Goal: Navigation & Orientation: Find specific page/section

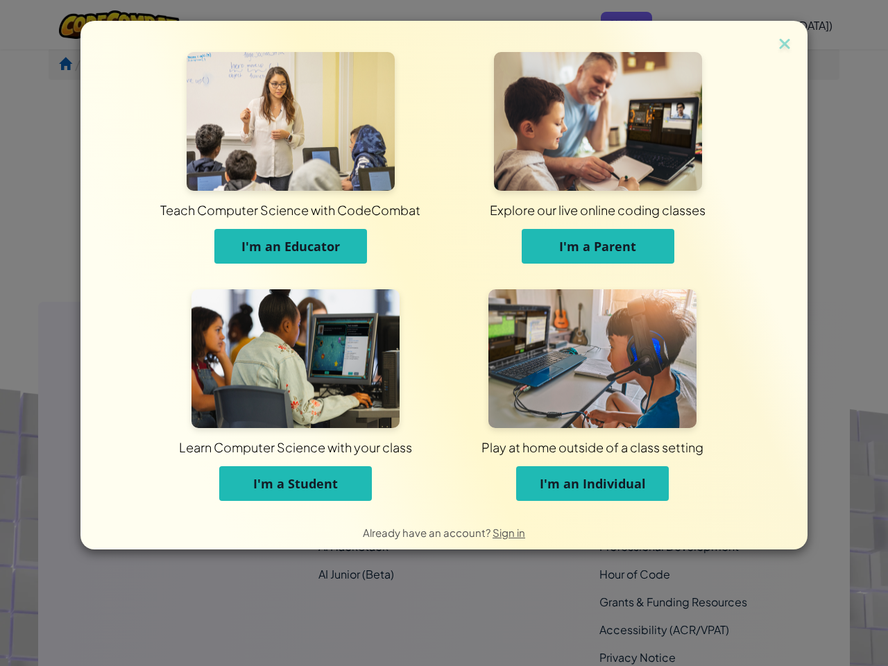
click at [444, 333] on div "Play at home outside of a class setting I'm an Individual" at bounding box center [592, 401] width 297 height 225
click at [444, 268] on div "Explore our live online coding classes I'm a Parent" at bounding box center [597, 164] width 307 height 225
click at [507, 532] on span "Sign in" at bounding box center [508, 532] width 33 height 13
